Goal: Transaction & Acquisition: Purchase product/service

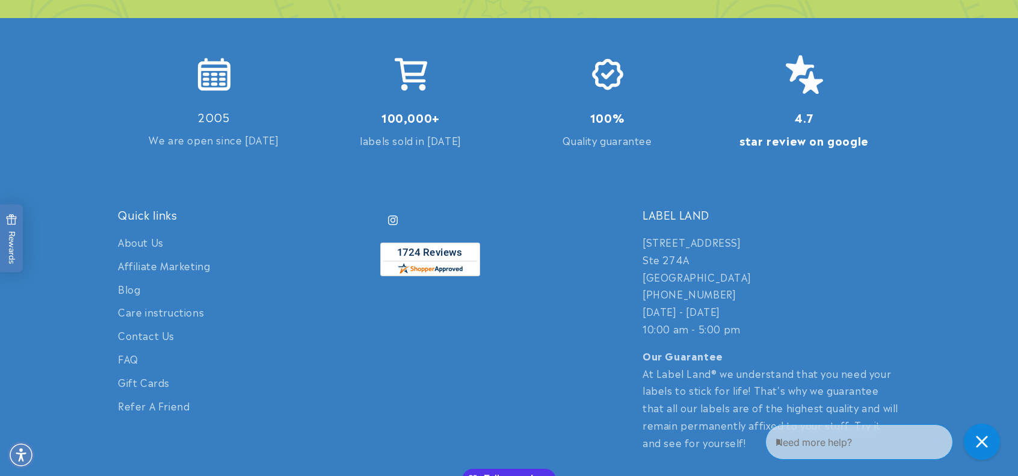
scroll to position [2892, 0]
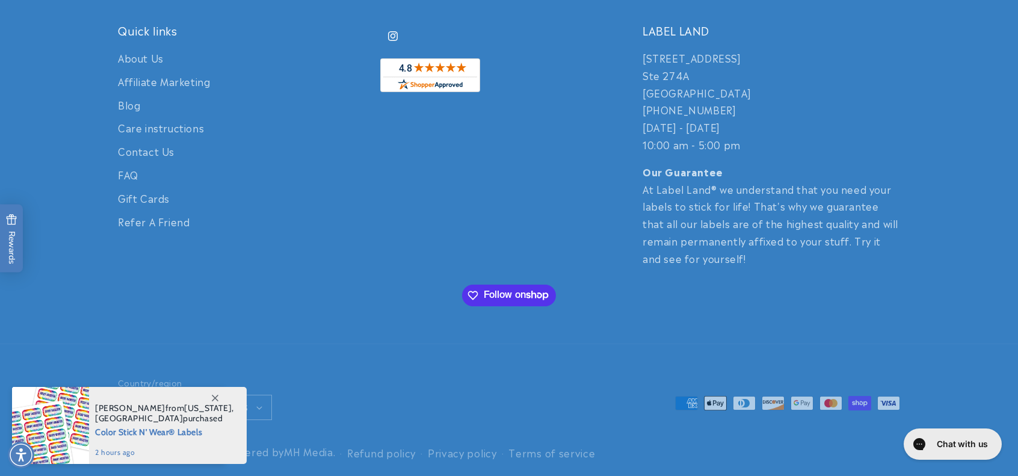
click at [147, 430] on span "Color Stick N' Wear® Labels" at bounding box center [164, 431] width 139 height 15
